Goal: Task Accomplishment & Management: Use online tool/utility

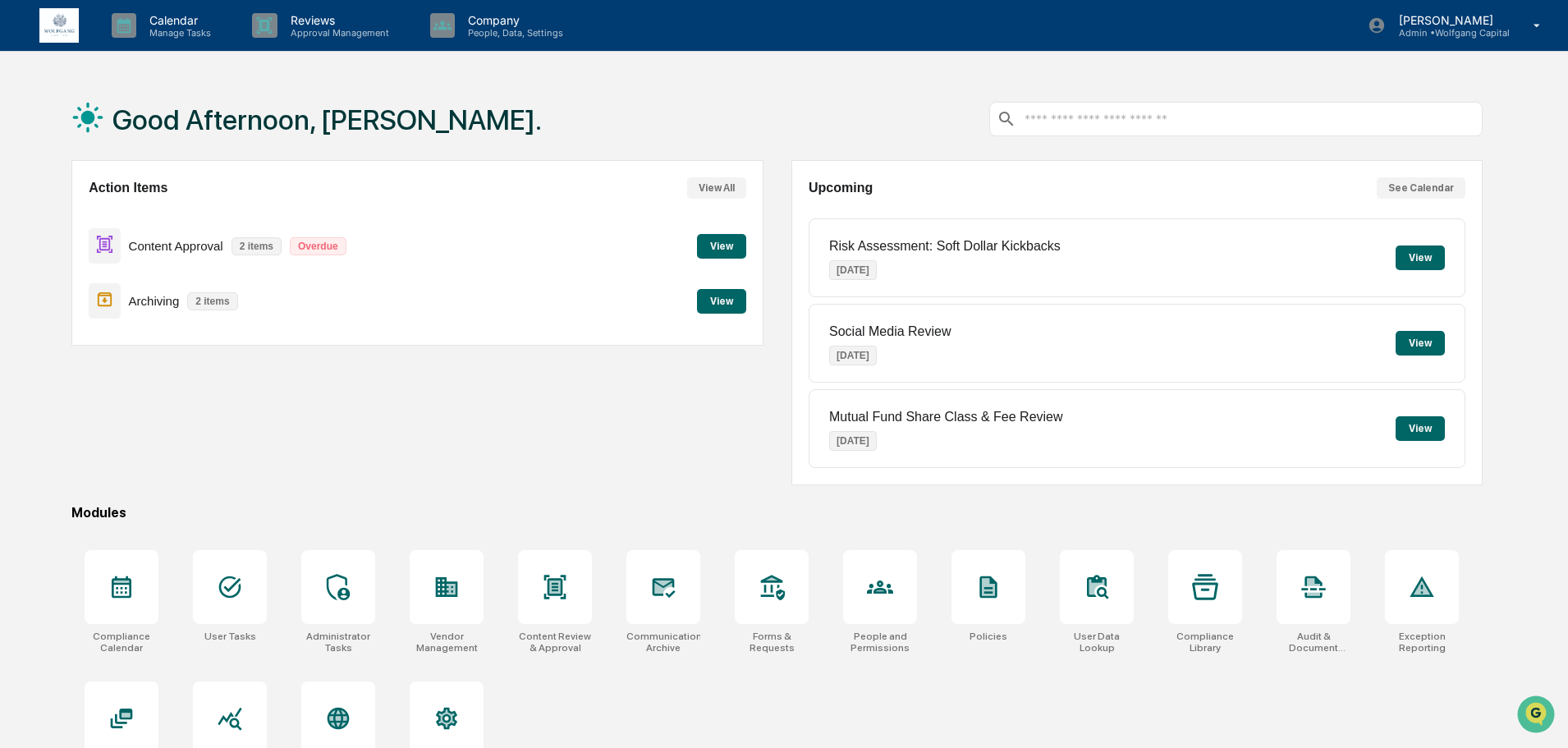
click at [714, 243] on button "View" at bounding box center [721, 246] width 49 height 25
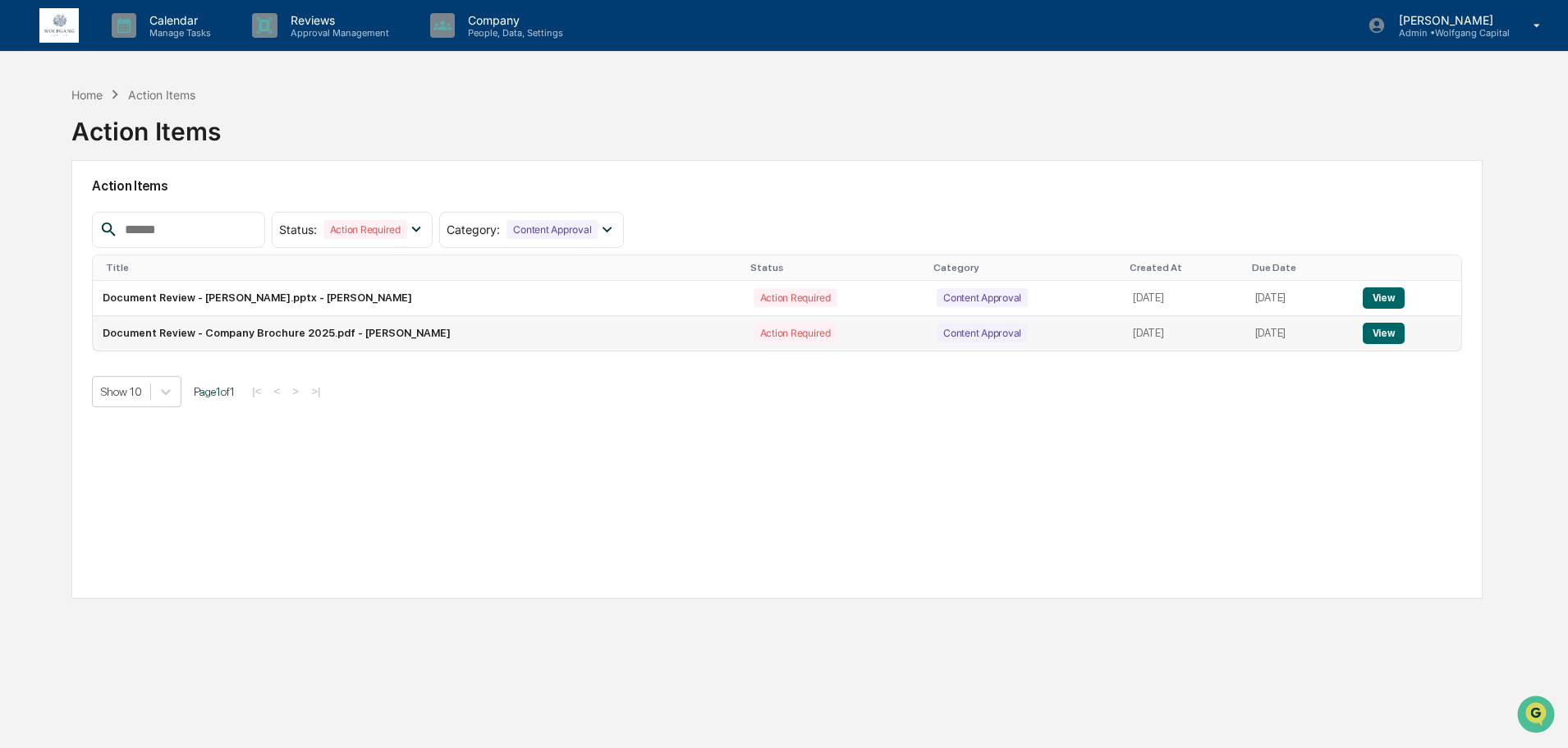
click at [1387, 331] on button "View" at bounding box center [1383, 333] width 42 height 21
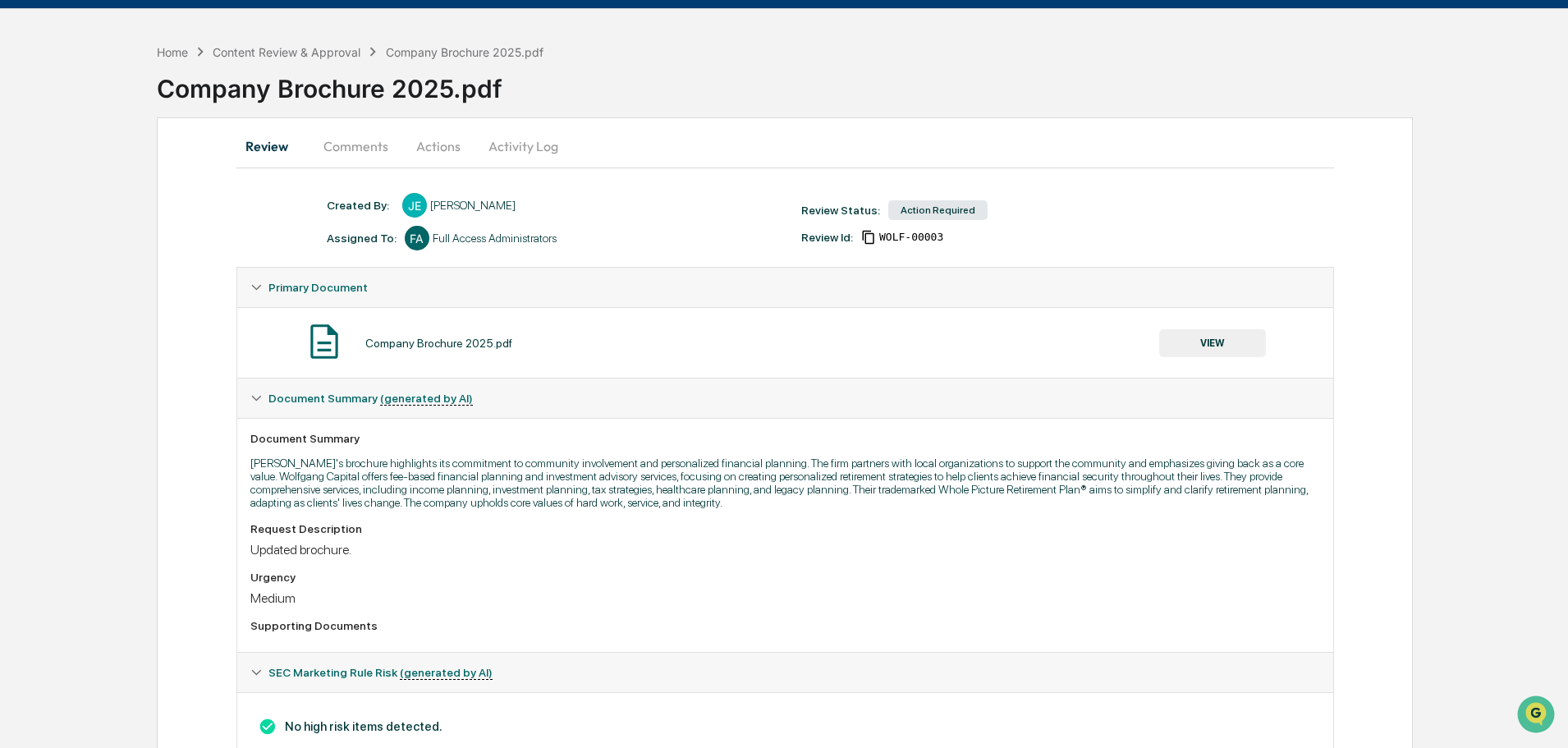
scroll to position [98, 0]
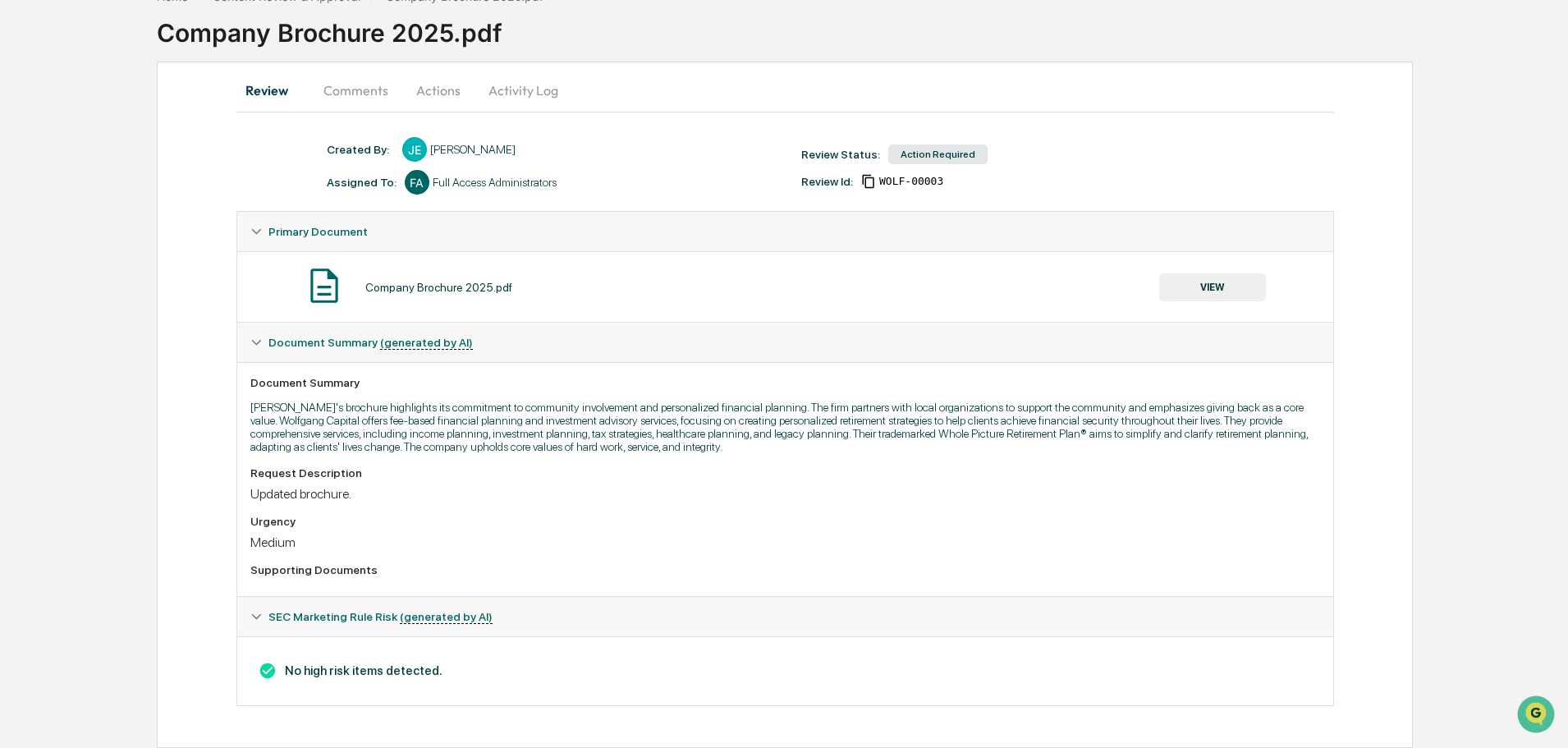
click at [451, 91] on button "Actions" at bounding box center [439, 90] width 74 height 40
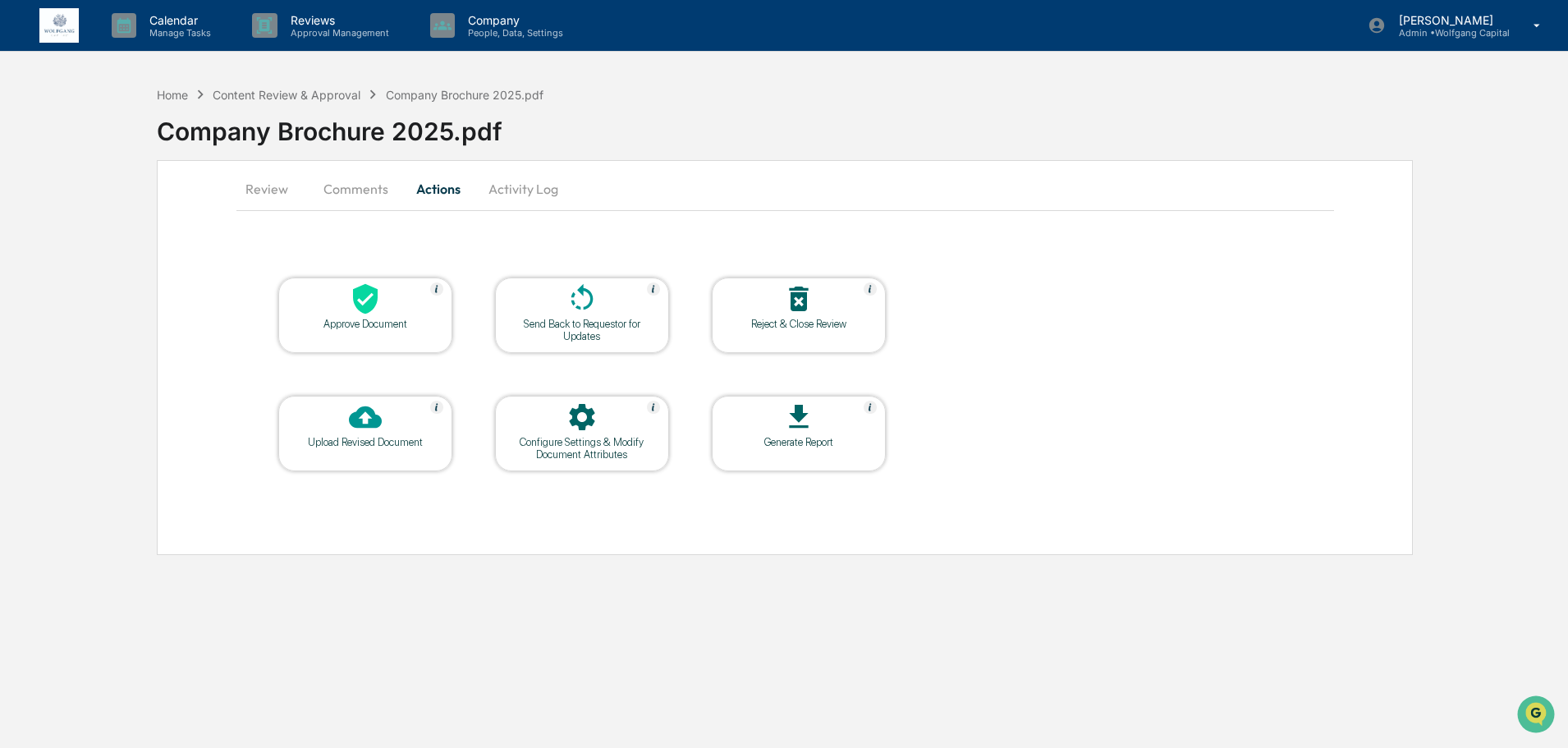
scroll to position [0, 0]
click at [406, 302] on div at bounding box center [366, 300] width 164 height 35
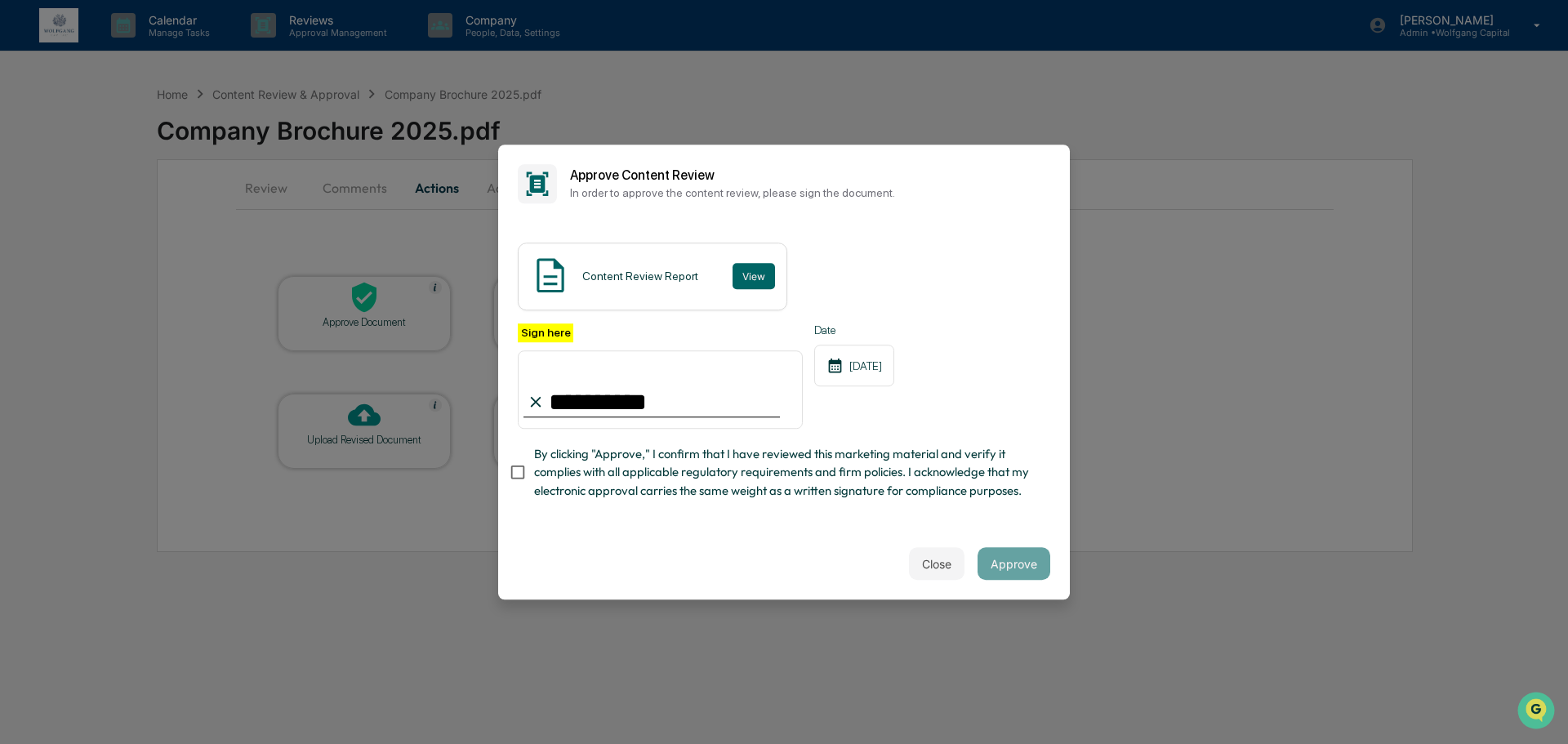
type input "**********"
click at [1033, 573] on button "Approve" at bounding box center [1014, 563] width 73 height 32
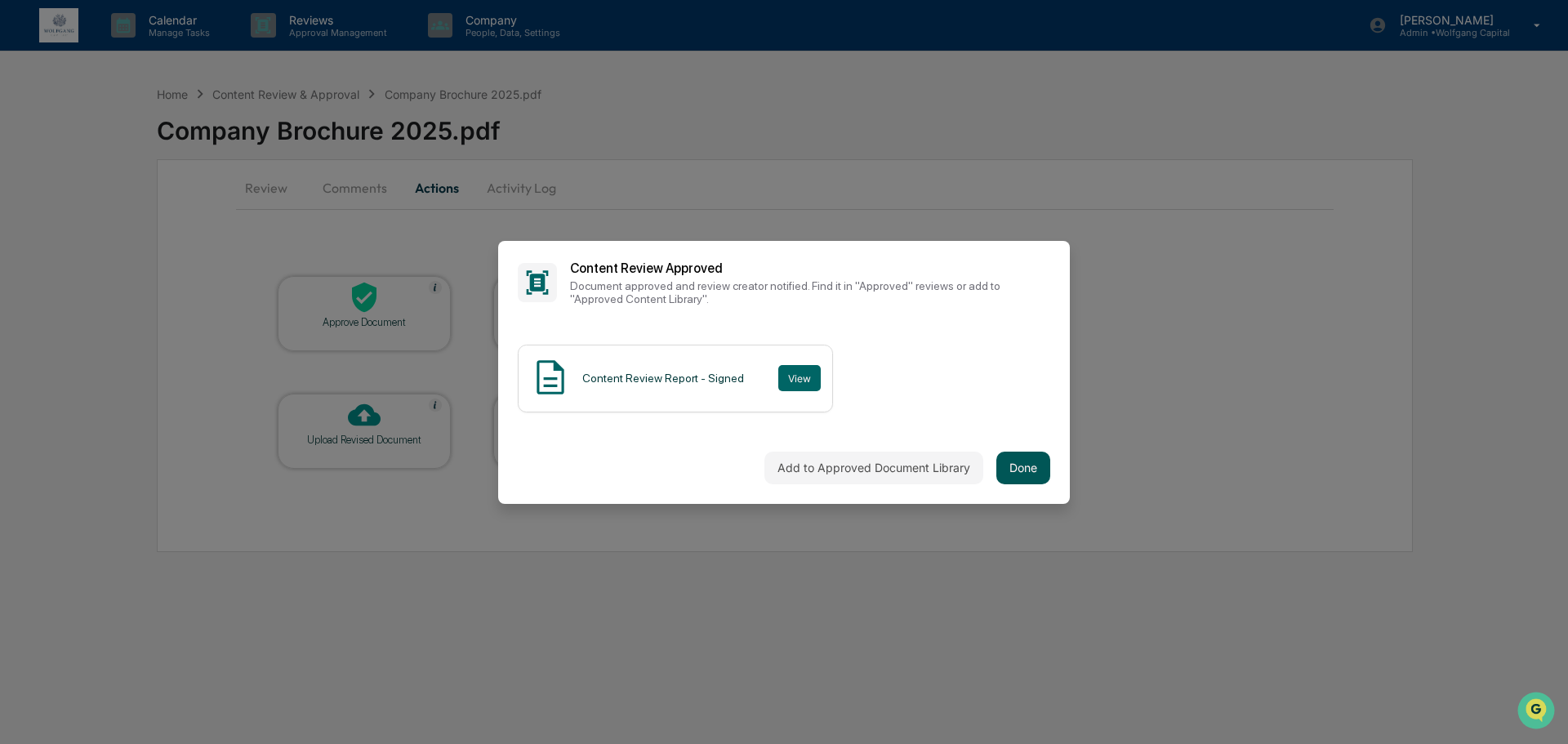
click at [1034, 477] on button "Done" at bounding box center [1023, 467] width 54 height 32
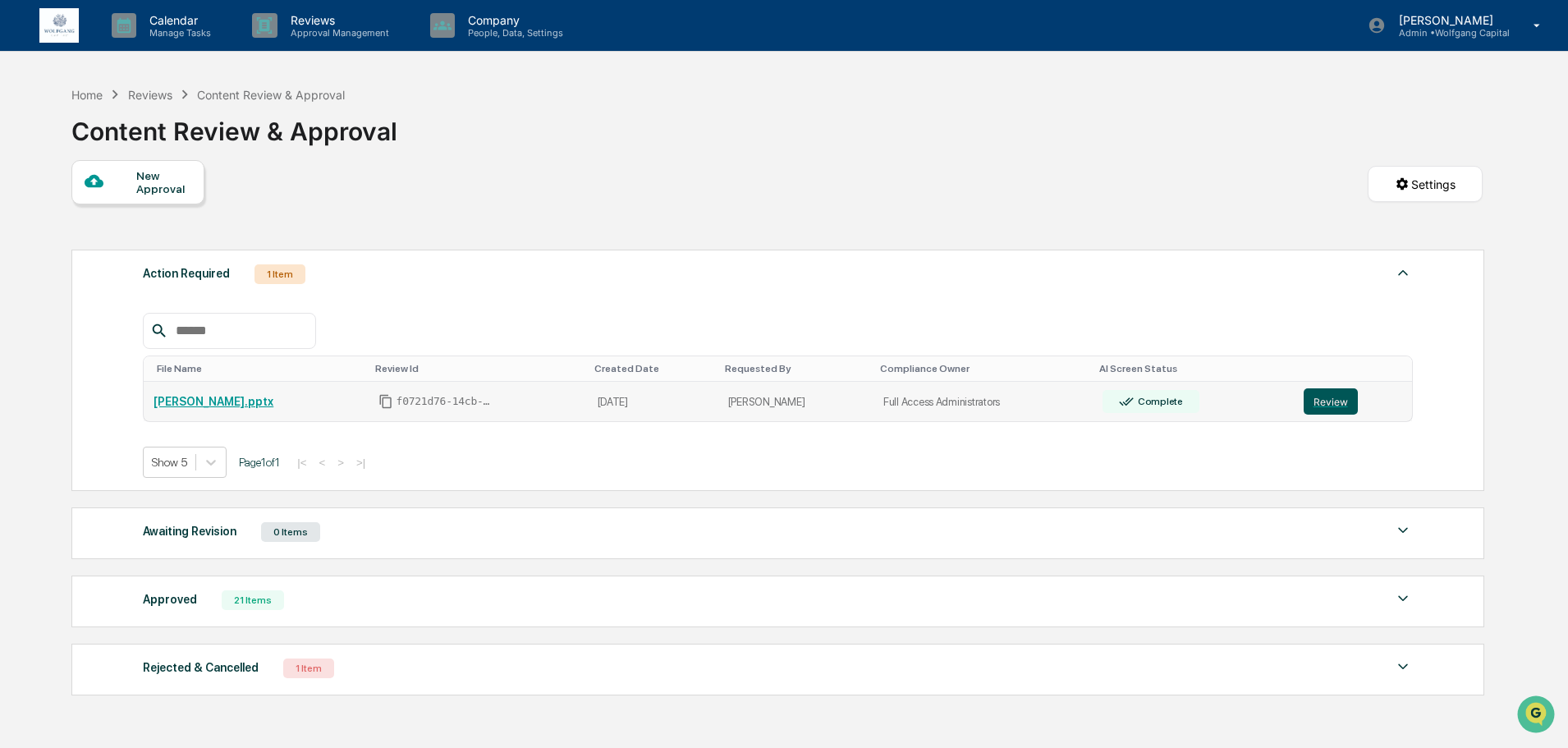
click at [1319, 402] on button "Review" at bounding box center [1331, 402] width 55 height 26
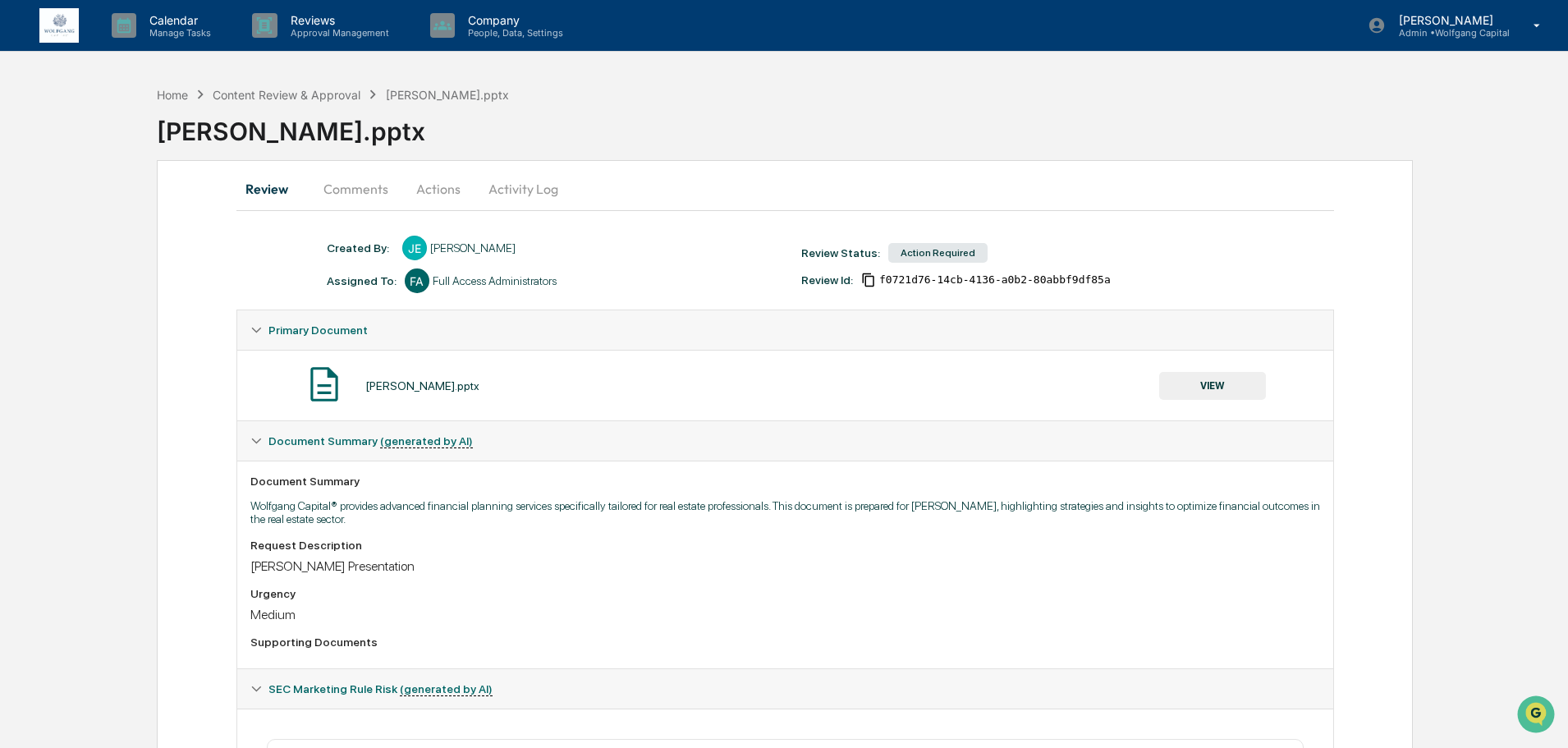
click at [367, 193] on button "Comments" at bounding box center [355, 189] width 91 height 40
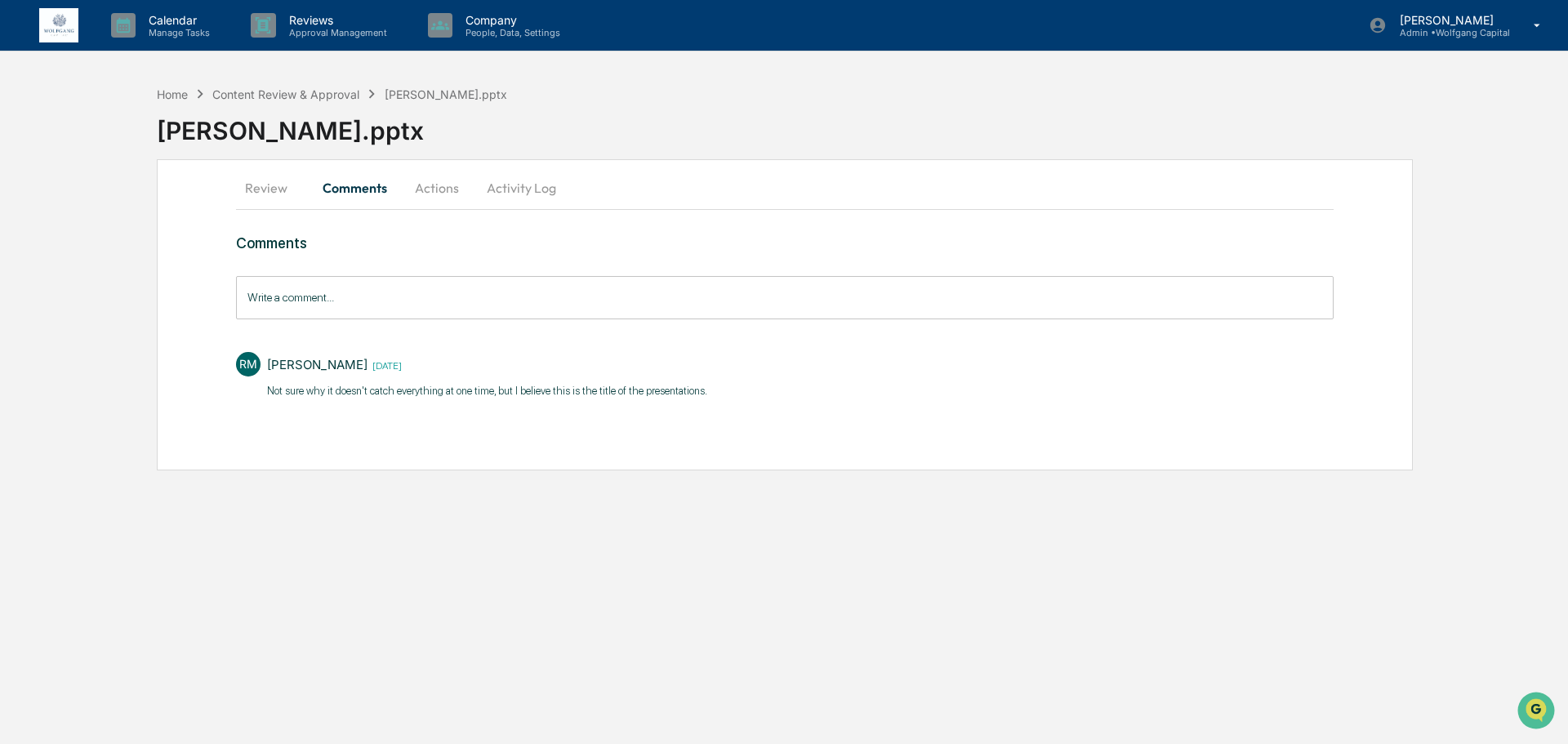
click at [422, 176] on button "Actions" at bounding box center [437, 188] width 74 height 40
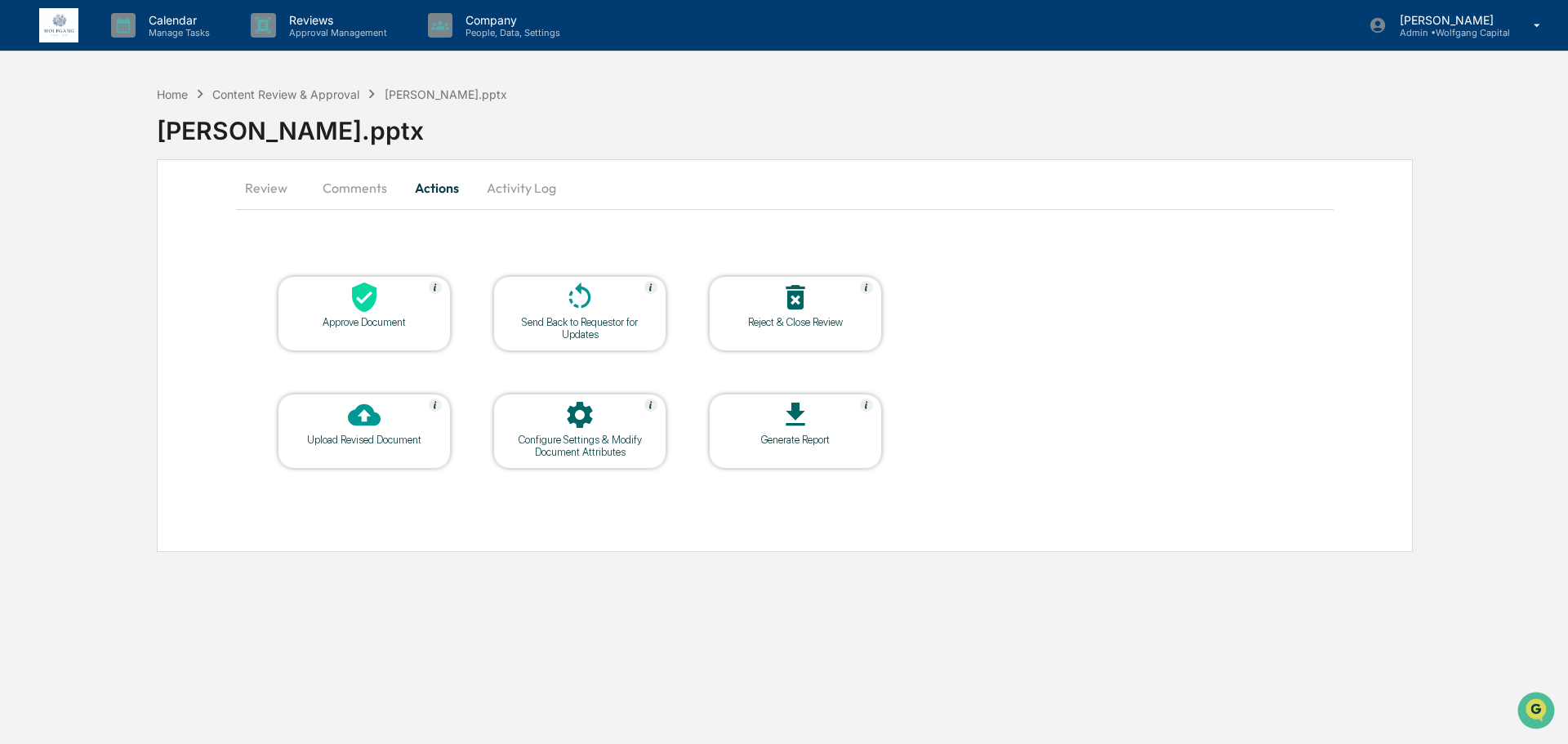
click at [582, 307] on icon at bounding box center [580, 296] width 22 height 26
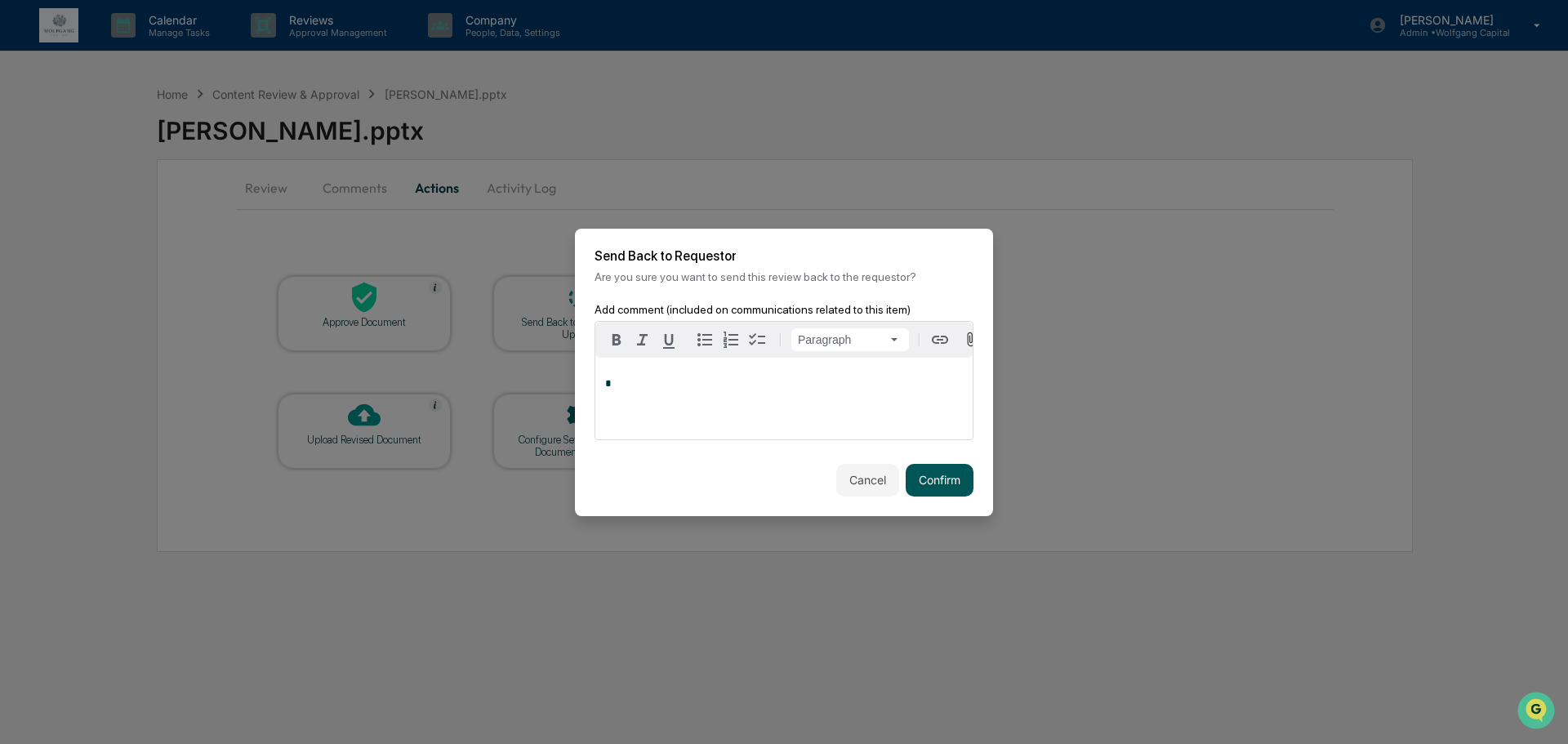
click at [946, 494] on button "Confirm" at bounding box center [940, 480] width 68 height 32
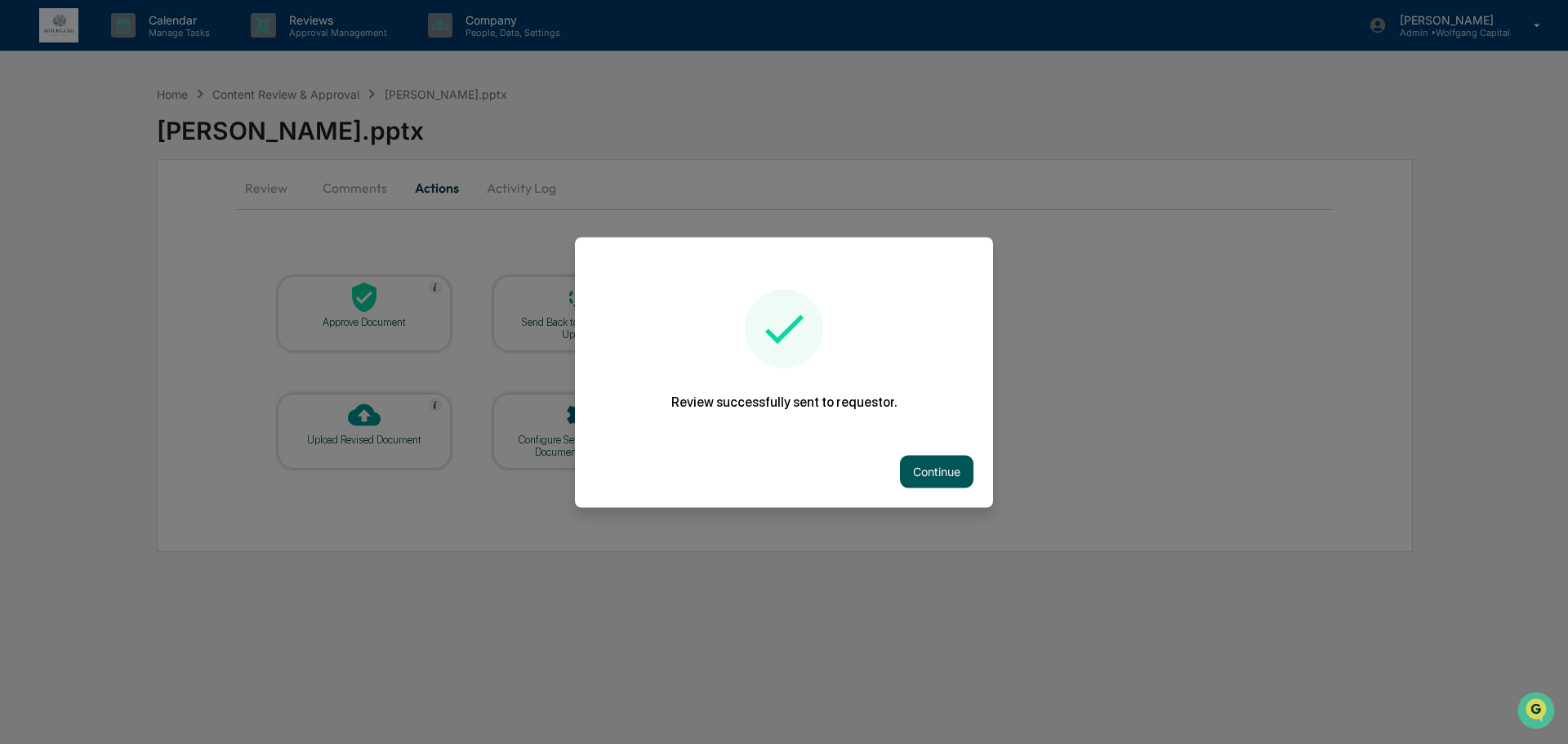
click at [954, 469] on button "Continue" at bounding box center [936, 471] width 74 height 32
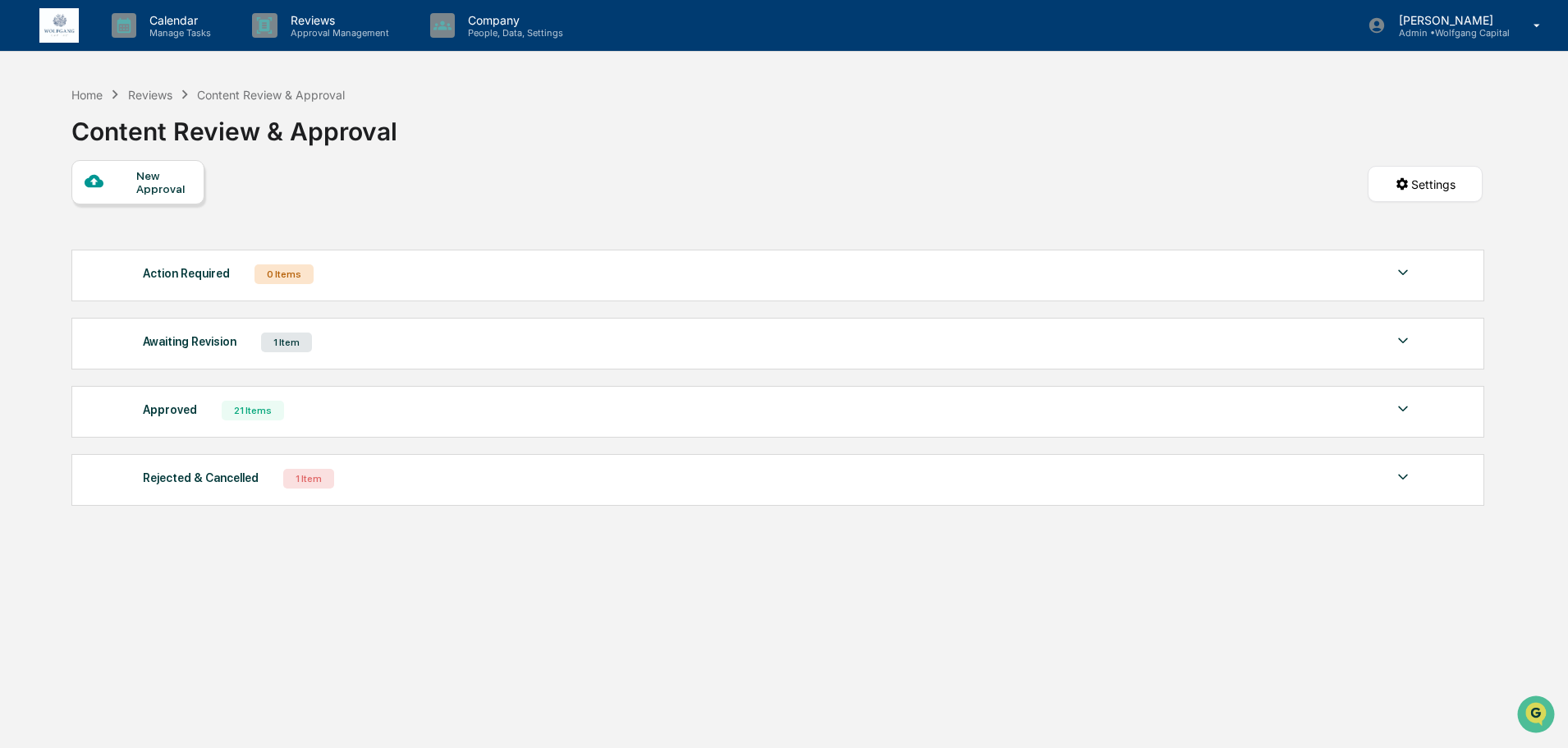
click at [141, 91] on div "Reviews" at bounding box center [150, 94] width 44 height 14
click at [109, 98] on icon at bounding box center [115, 94] width 19 height 19
click at [91, 98] on div "Home" at bounding box center [87, 94] width 31 height 14
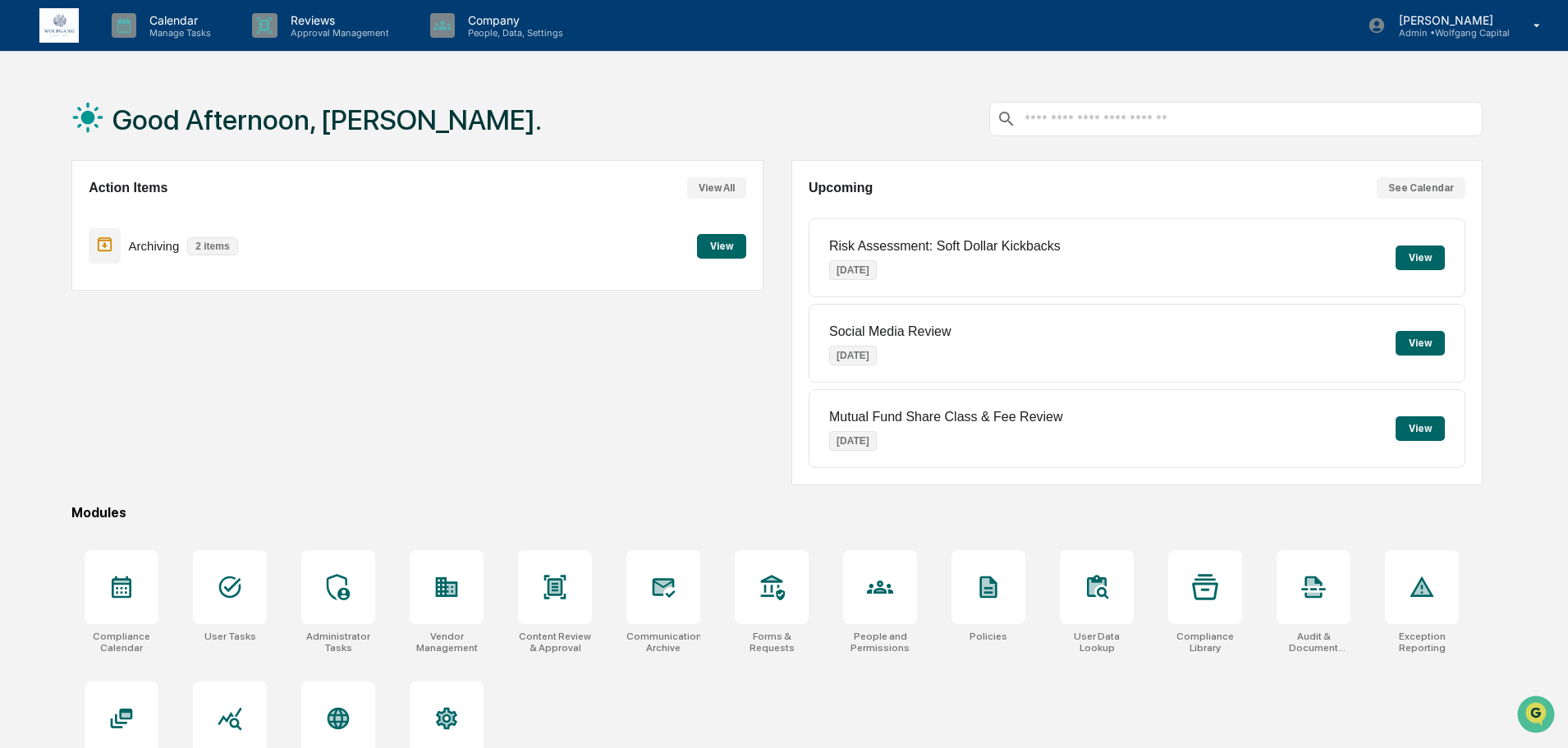
click at [708, 244] on button "View" at bounding box center [721, 246] width 49 height 25
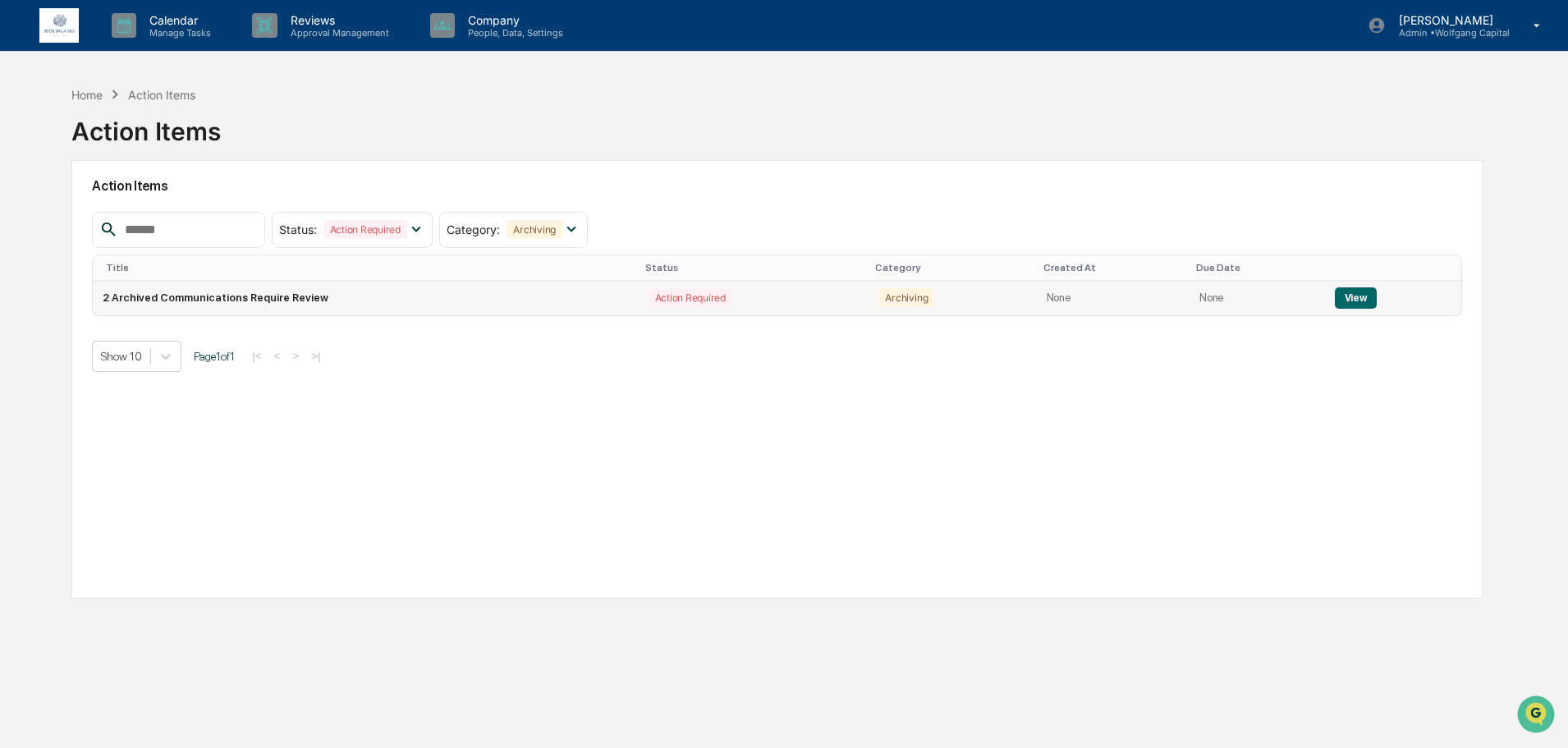
click at [1348, 304] on button "View" at bounding box center [1355, 297] width 42 height 21
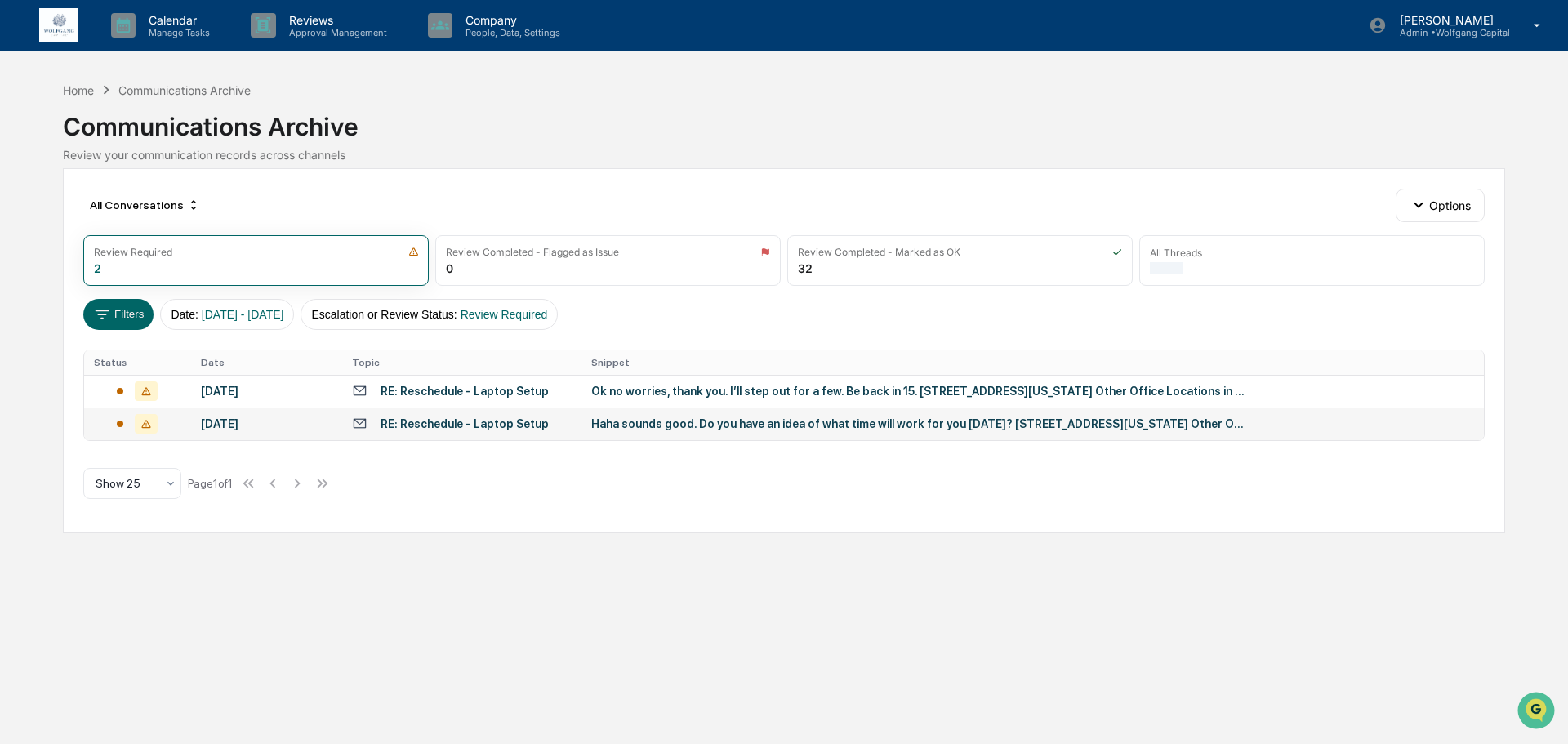
click at [803, 433] on td "Haha sounds good. Do you have an idea of what time will work for you [DATE]? [S…" at bounding box center [1033, 424] width 902 height 32
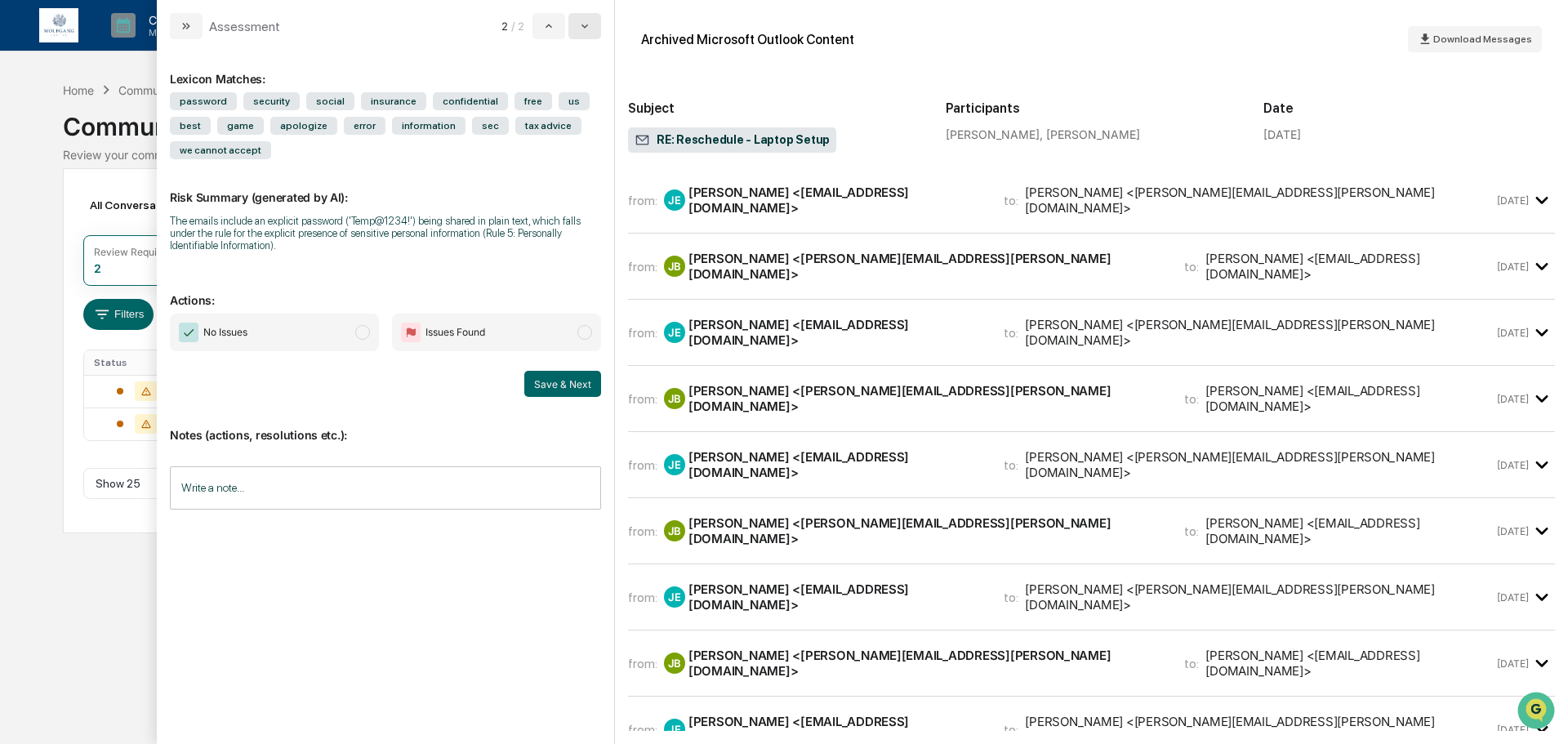
click at [596, 28] on button "modal" at bounding box center [584, 26] width 32 height 26
click at [556, 26] on button "modal" at bounding box center [548, 26] width 32 height 26
click at [582, 330] on span "modal" at bounding box center [585, 332] width 15 height 15
click at [567, 384] on button "Save & Next" at bounding box center [562, 384] width 76 height 26
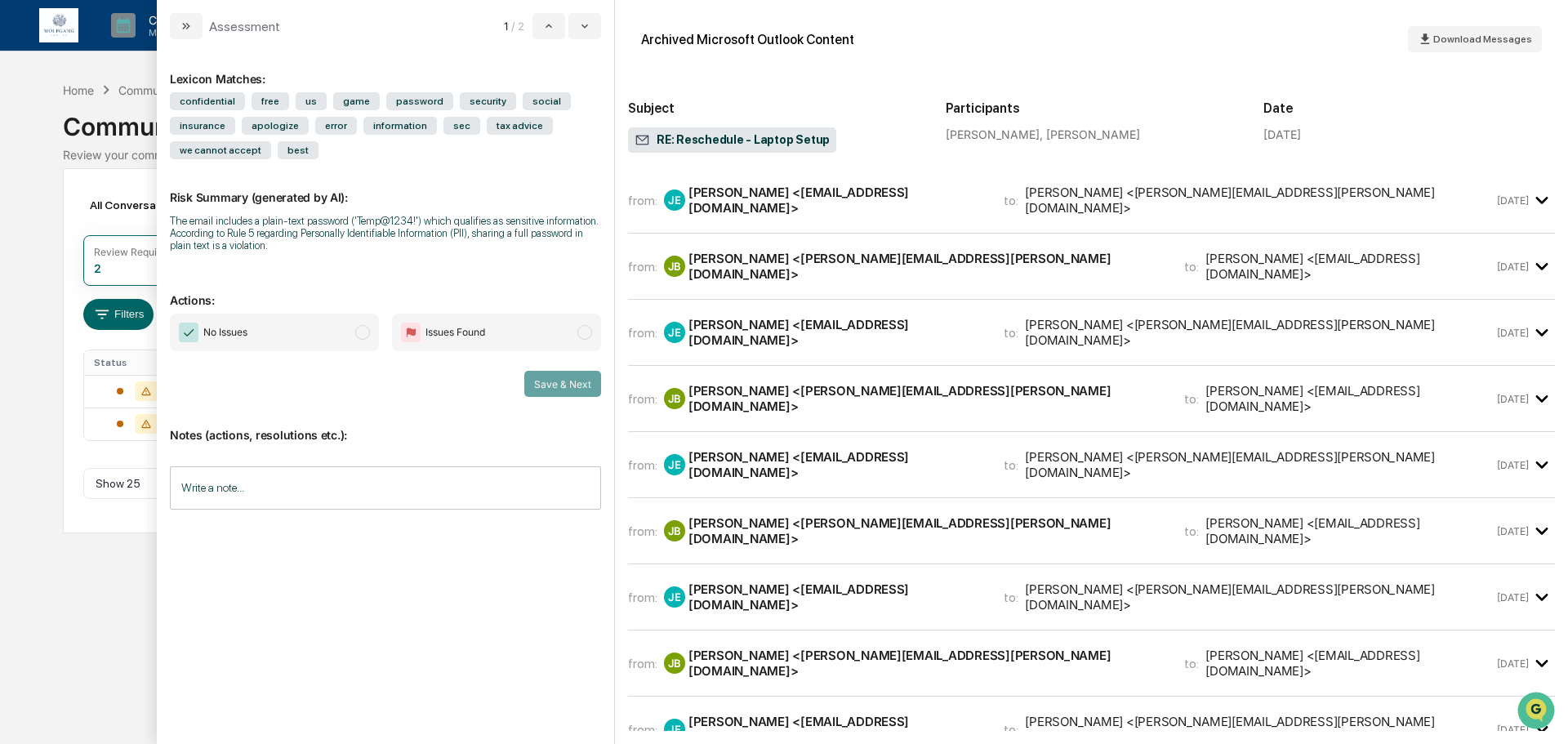
click at [559, 343] on span "Issues Found" at bounding box center [496, 332] width 209 height 38
click at [564, 379] on button "Save & Next" at bounding box center [562, 384] width 76 height 26
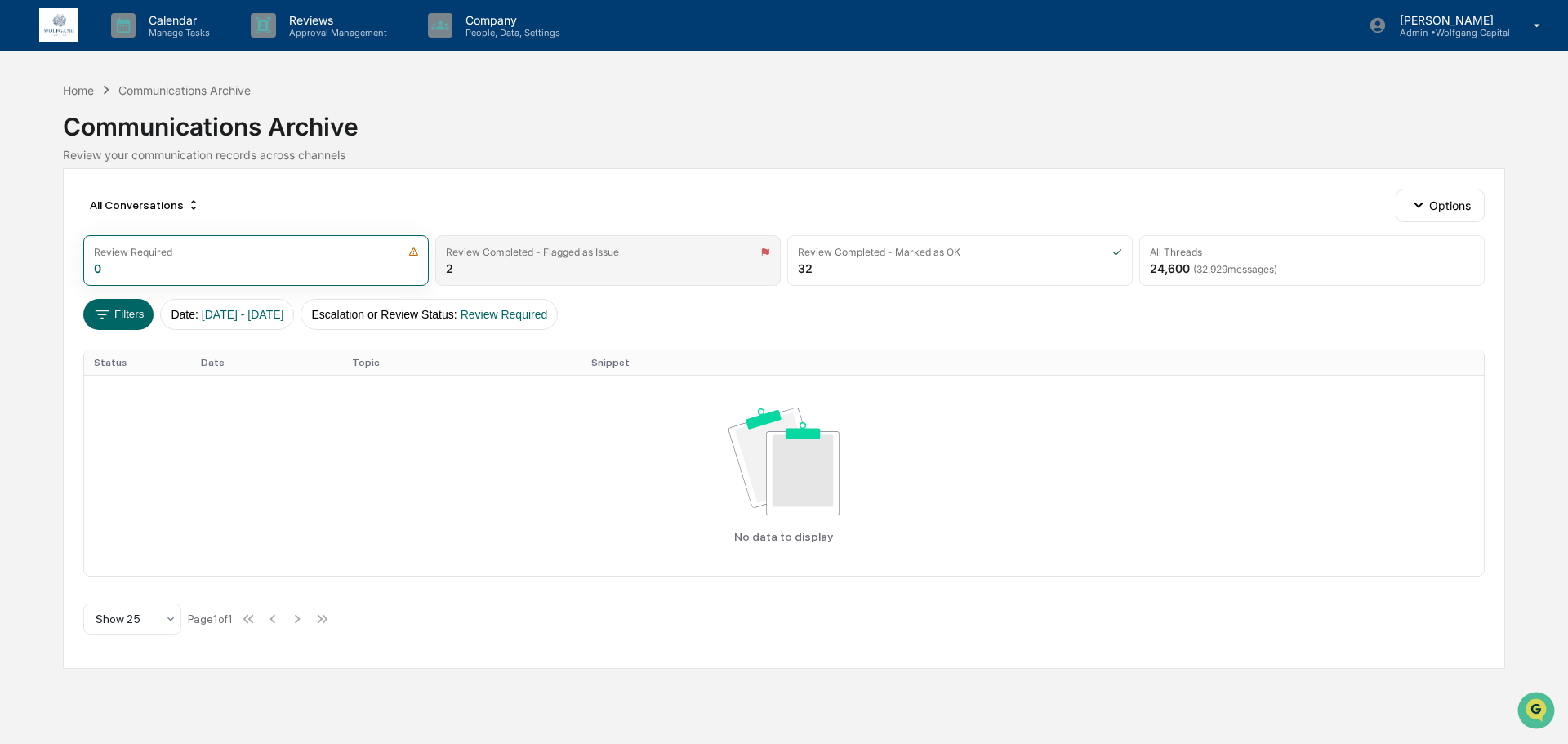
click at [659, 275] on div "Review Completed - Flagged as Issue 2" at bounding box center [608, 260] width 345 height 51
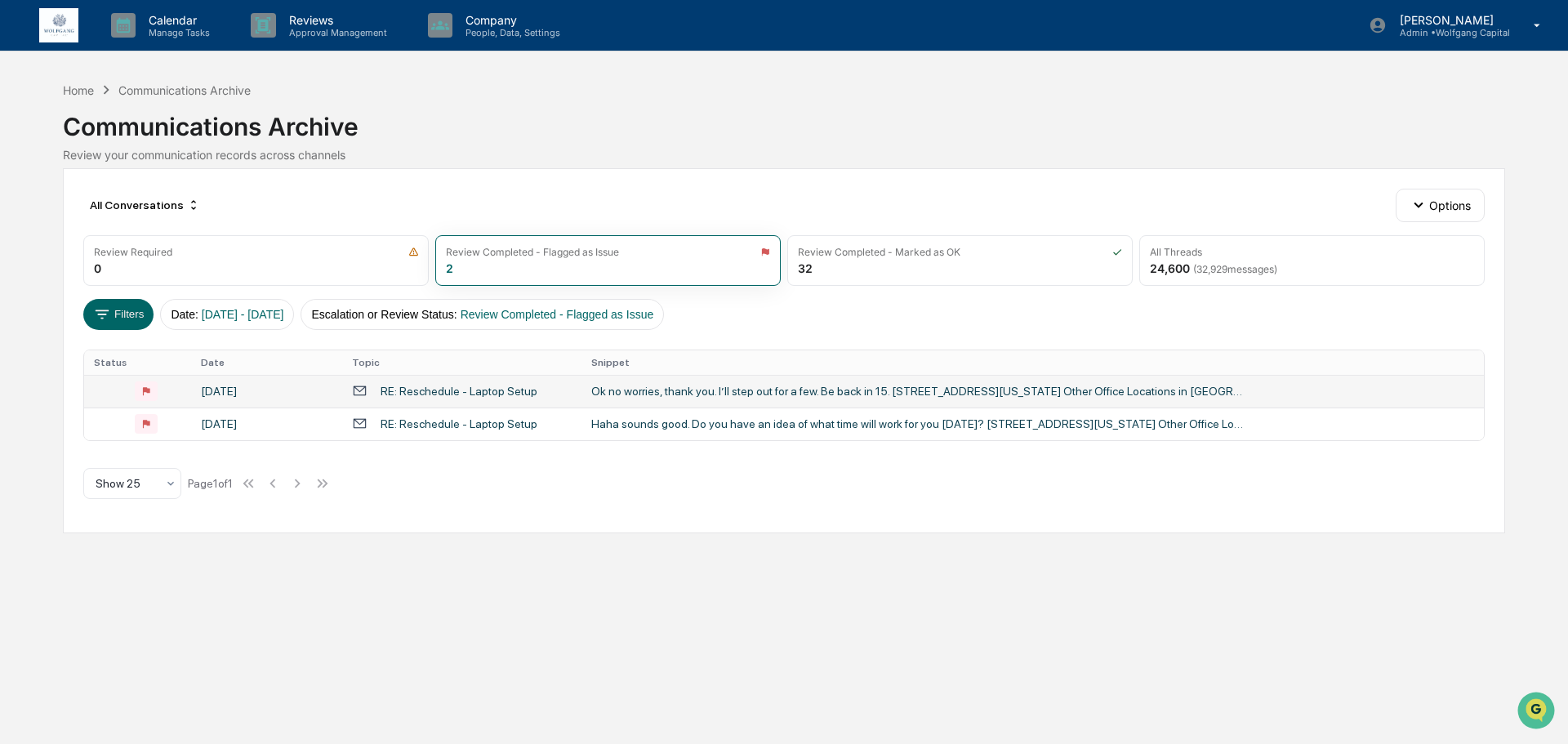
click at [679, 395] on div "Ok no worries, thank you. I’ll step out for a few. Be back in 15. [STREET_ADDRE…" at bounding box center [918, 391] width 654 height 13
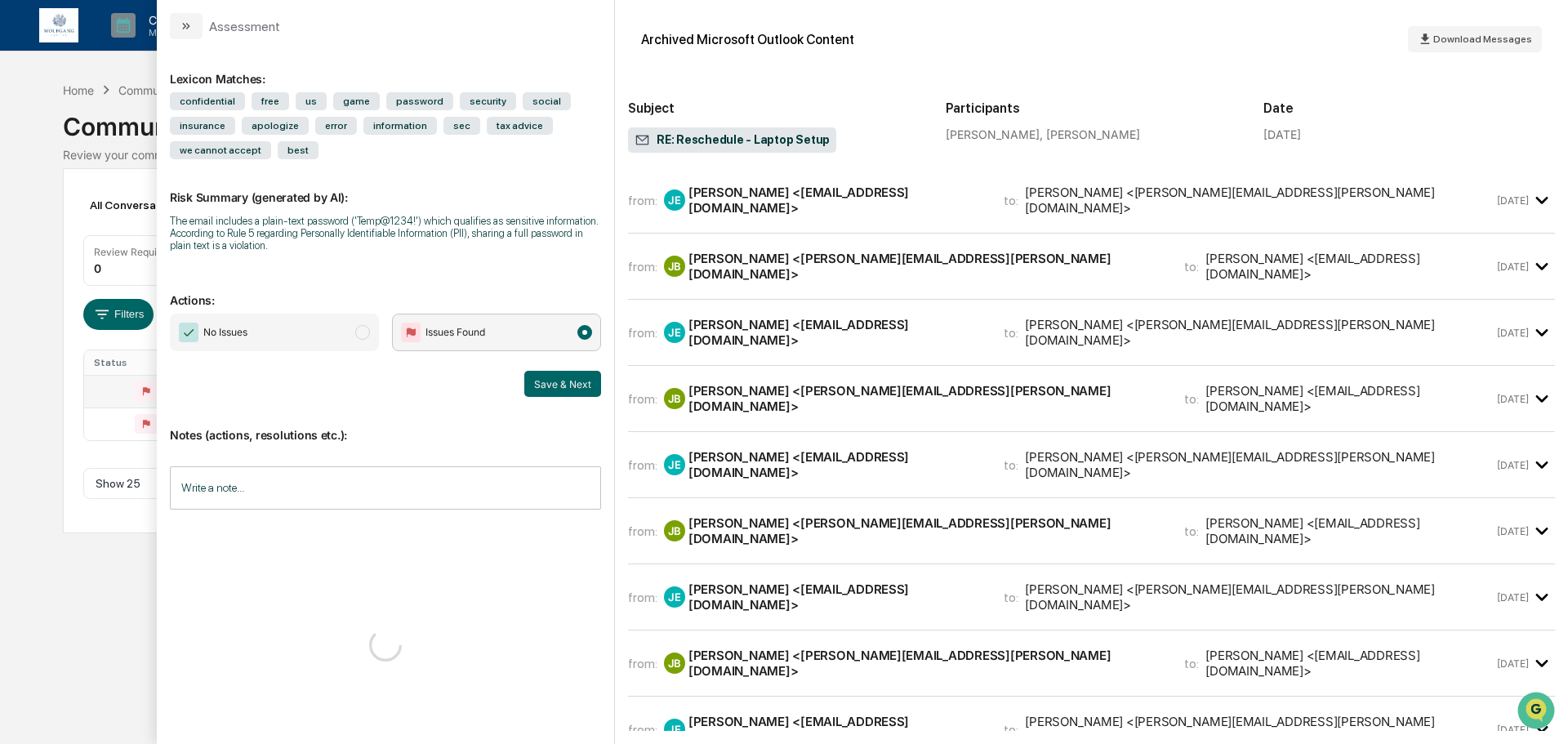
click at [355, 343] on span "No Issues" at bounding box center [273, 332] width 209 height 38
click at [361, 335] on span "modal" at bounding box center [363, 332] width 15 height 15
click at [543, 381] on button "Save & Next" at bounding box center [562, 384] width 76 height 26
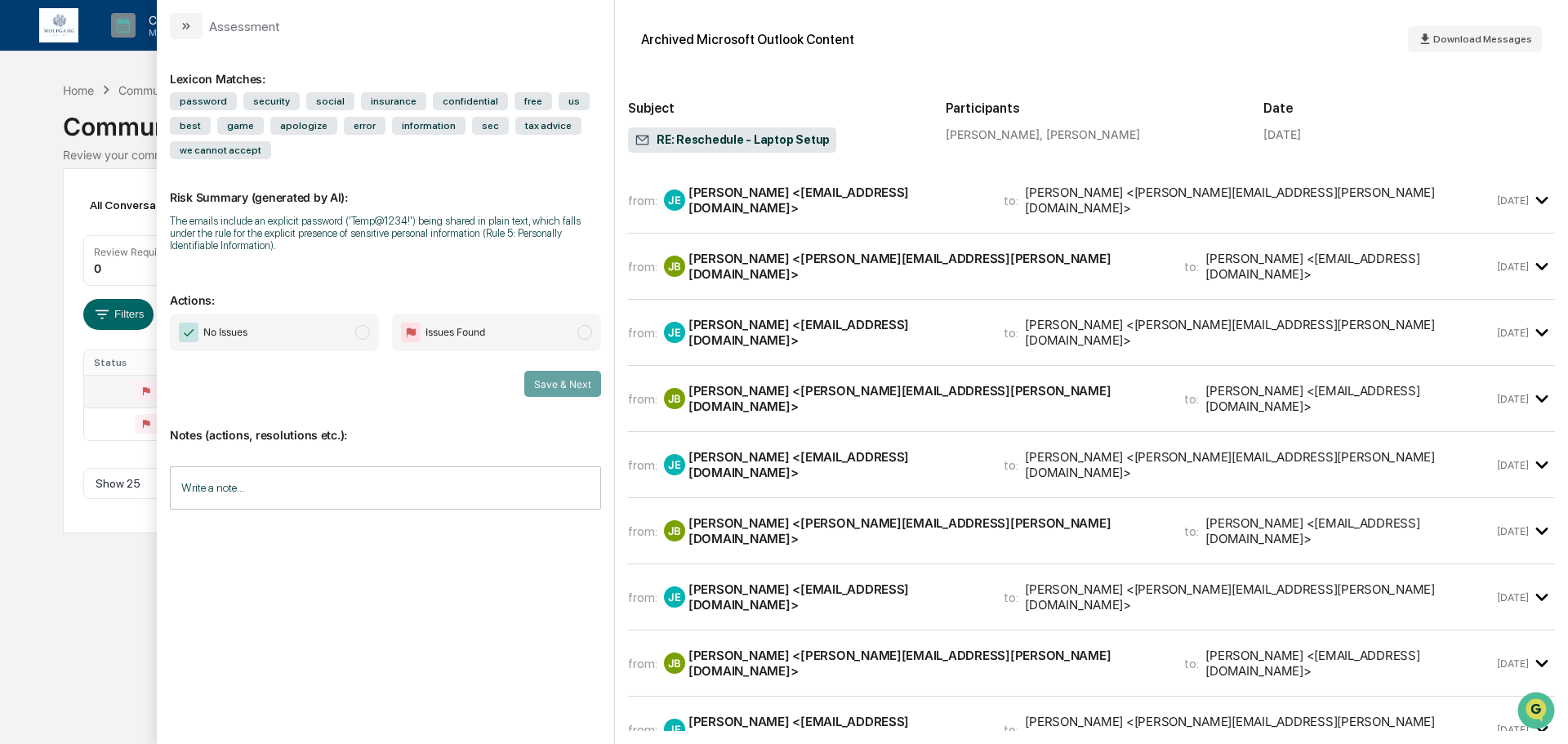
click at [362, 333] on span "modal" at bounding box center [363, 332] width 15 height 15
click at [365, 333] on span "modal" at bounding box center [363, 332] width 15 height 15
click at [542, 376] on button "Save & Next" at bounding box center [562, 384] width 76 height 26
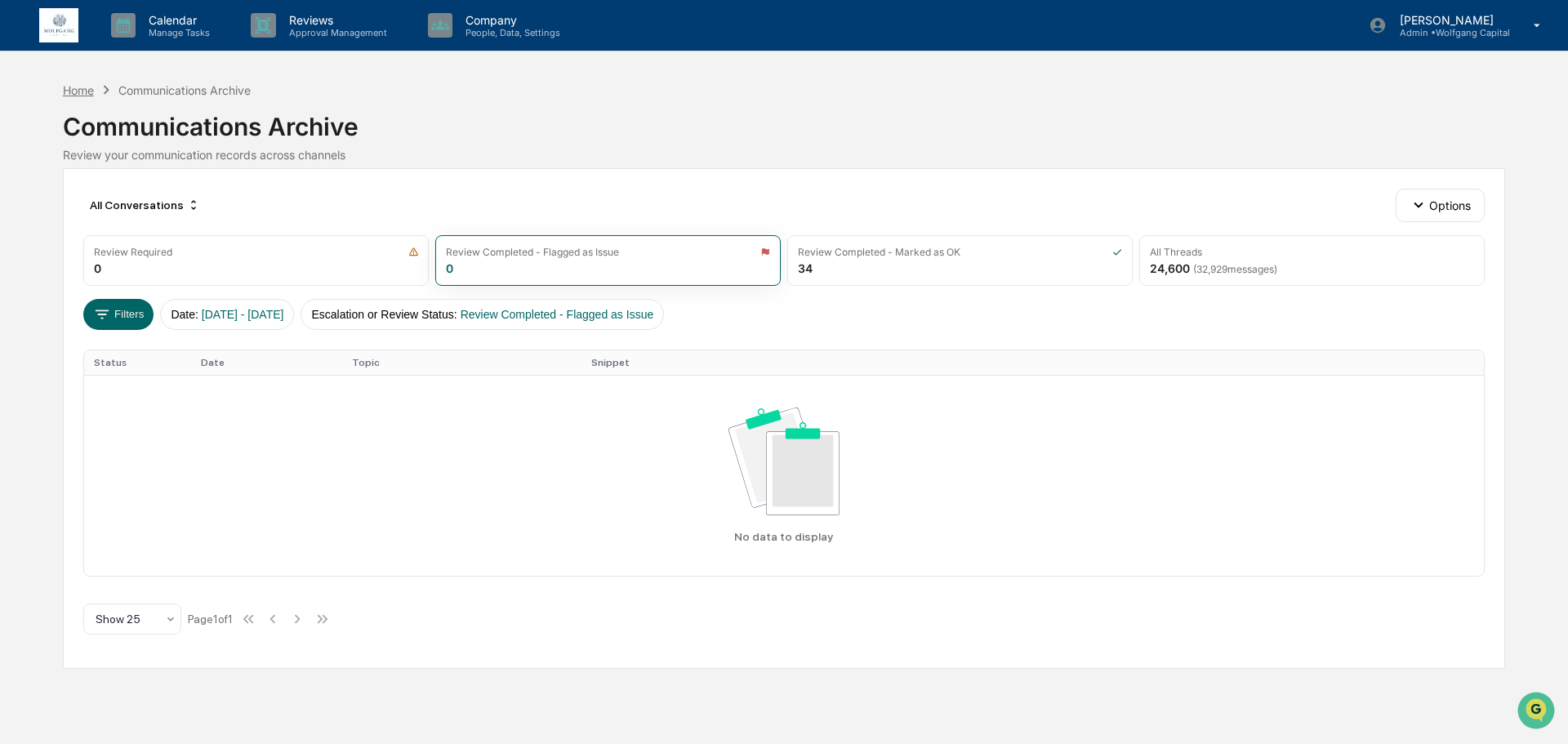
click at [75, 88] on div "Home" at bounding box center [78, 89] width 31 height 14
